Goal: Obtain resource: Download file/media

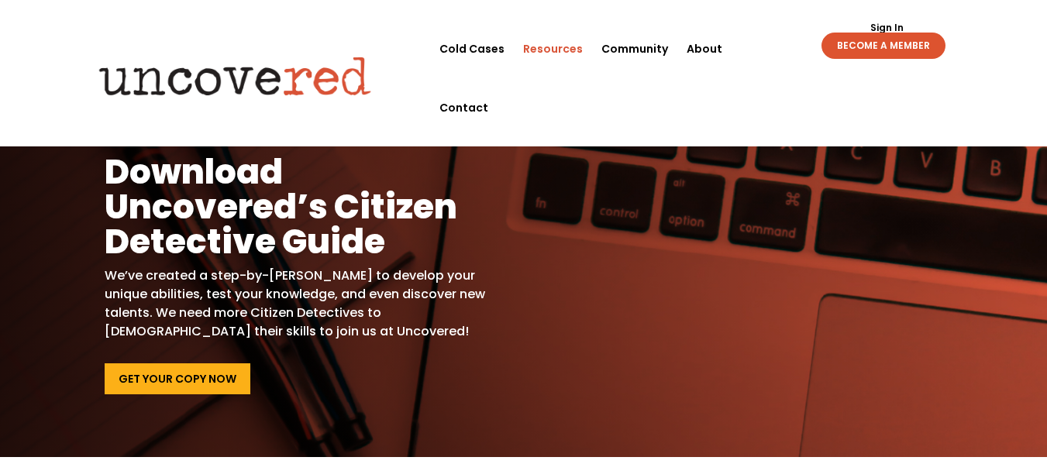
scroll to position [77, 0]
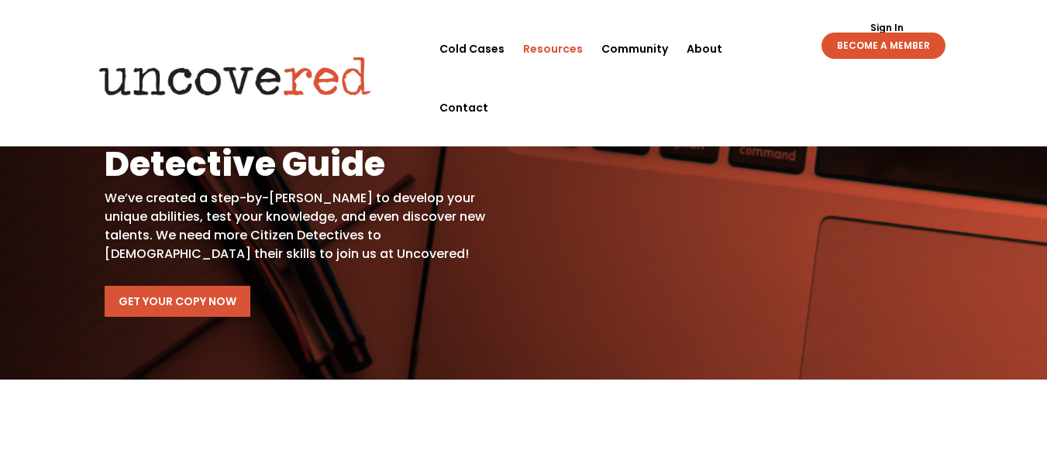
click at [181, 305] on link "Get Your Copy Now" at bounding box center [178, 301] width 146 height 31
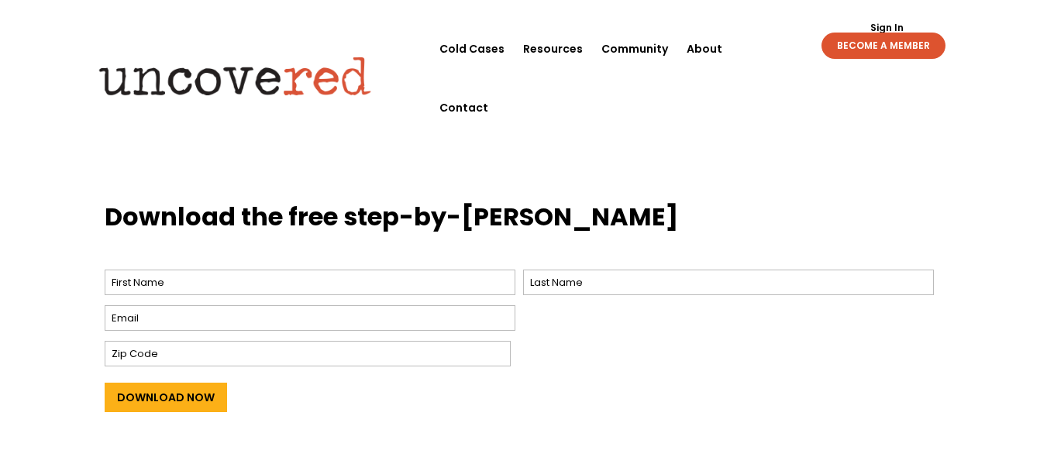
scroll to position [542, 0]
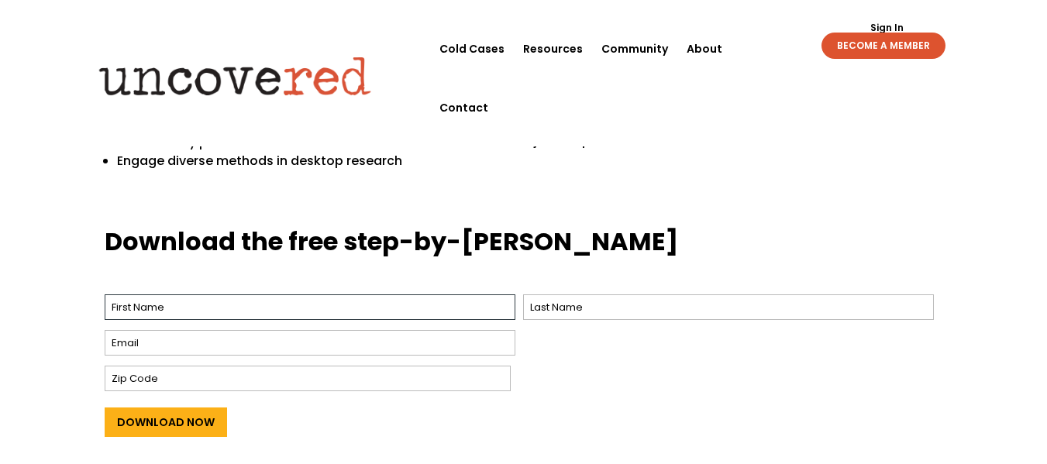
click at [267, 310] on input "First" at bounding box center [310, 307] width 411 height 26
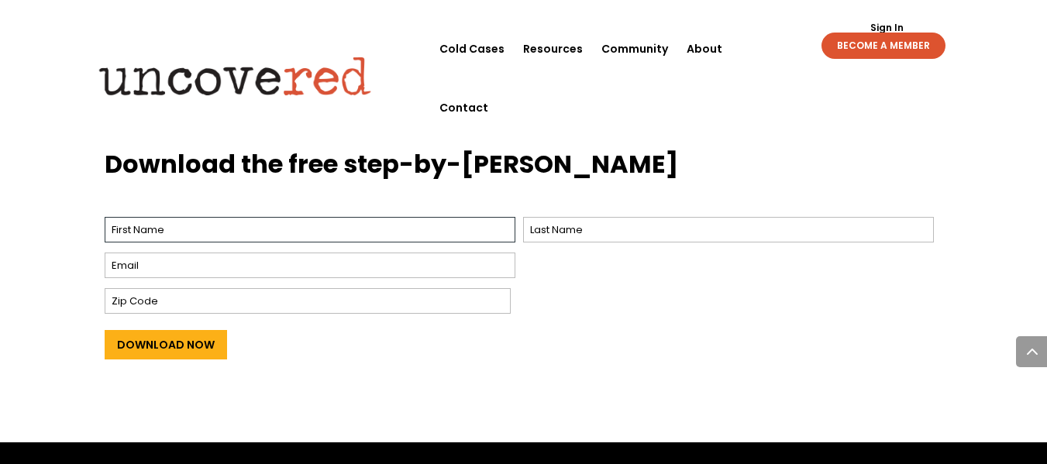
scroll to position [697, 0]
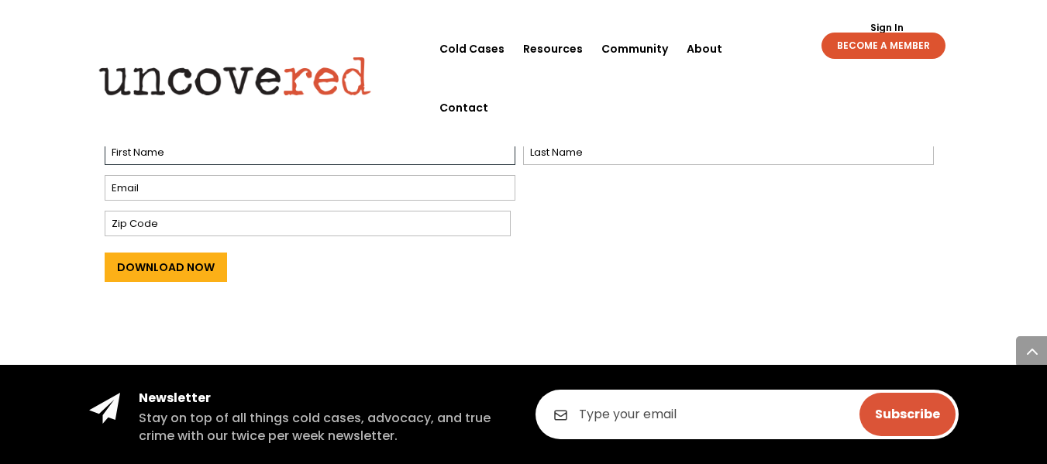
click at [205, 155] on input "First" at bounding box center [310, 152] width 411 height 26
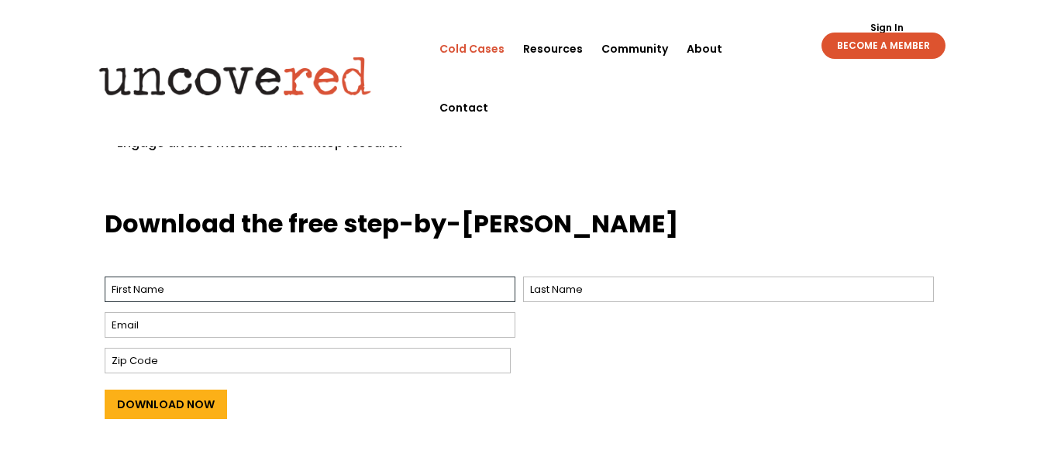
scroll to position [542, 0]
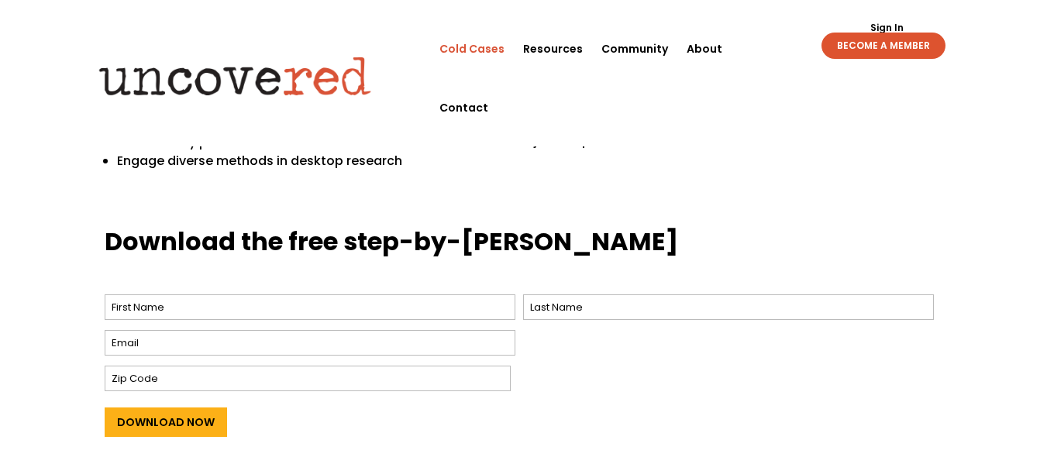
click at [480, 50] on link "Cold Cases" at bounding box center [471, 48] width 65 height 59
